Goal: Use online tool/utility: Utilize a website feature to perform a specific function

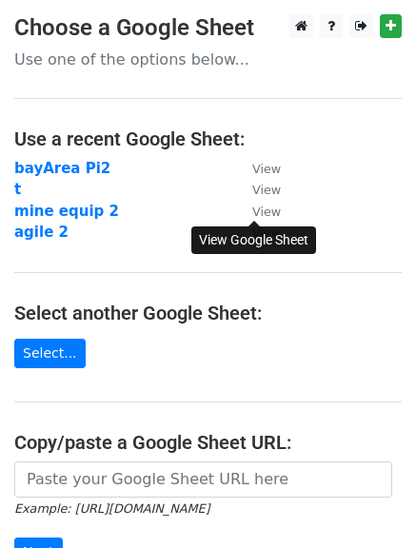
click at [266, 211] on small "View" at bounding box center [266, 212] width 29 height 14
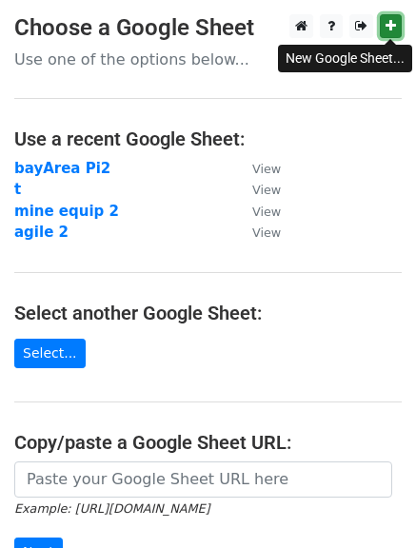
click at [384, 29] on link at bounding box center [391, 26] width 22 height 24
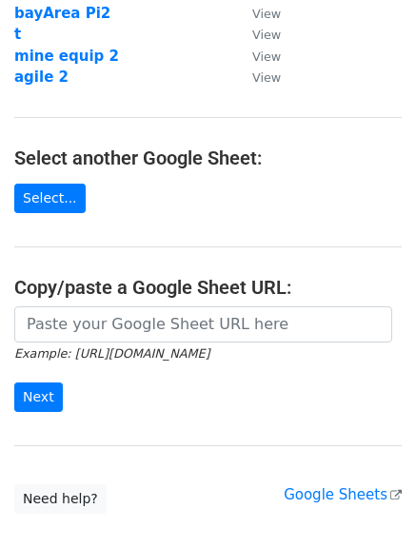
scroll to position [158, 0]
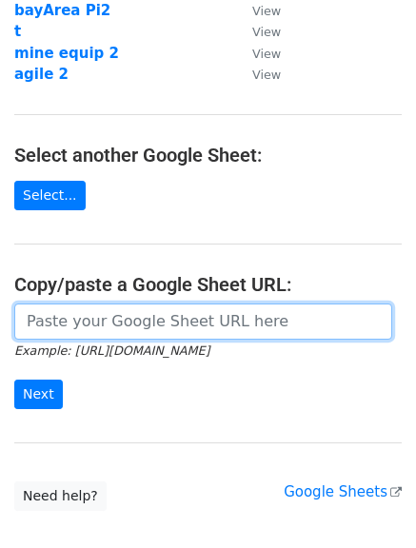
click at [190, 325] on input "url" at bounding box center [203, 322] width 378 height 36
paste input "[URL][DOMAIN_NAME]"
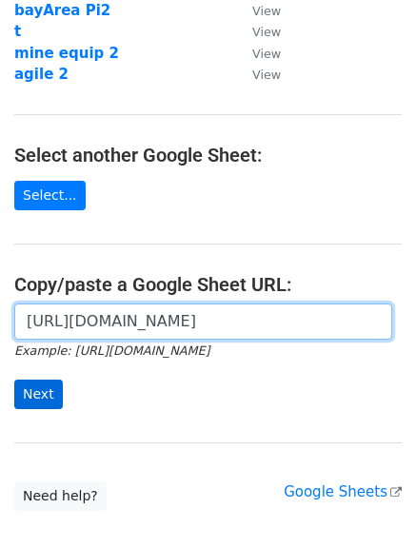
type input "[URL][DOMAIN_NAME]"
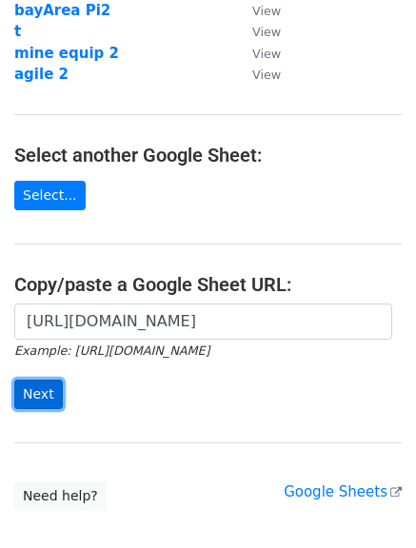
click at [44, 398] on input "Next" at bounding box center [38, 395] width 49 height 30
